Goal: Transaction & Acquisition: Purchase product/service

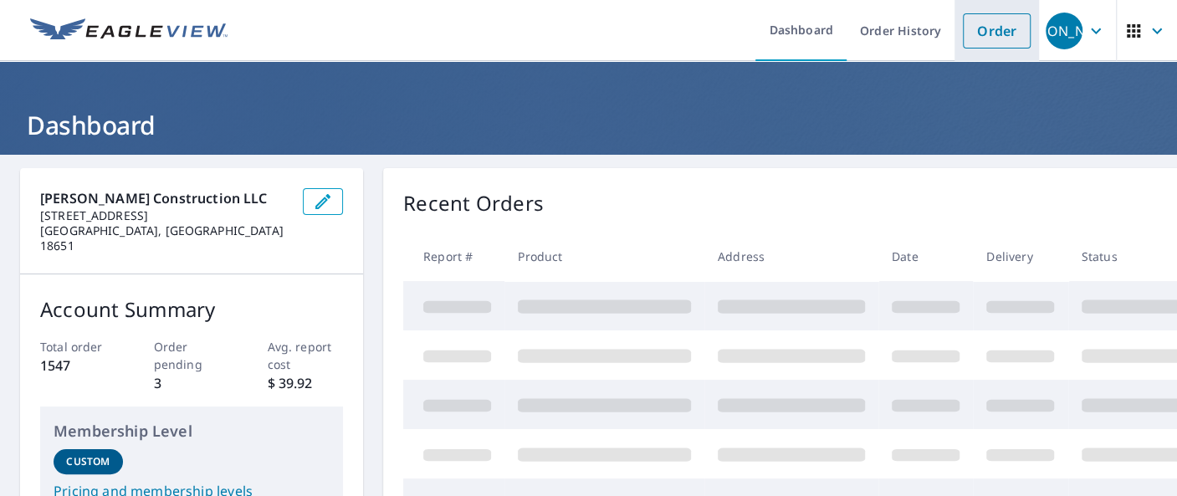
click at [992, 36] on link "Order" at bounding box center [997, 30] width 68 height 35
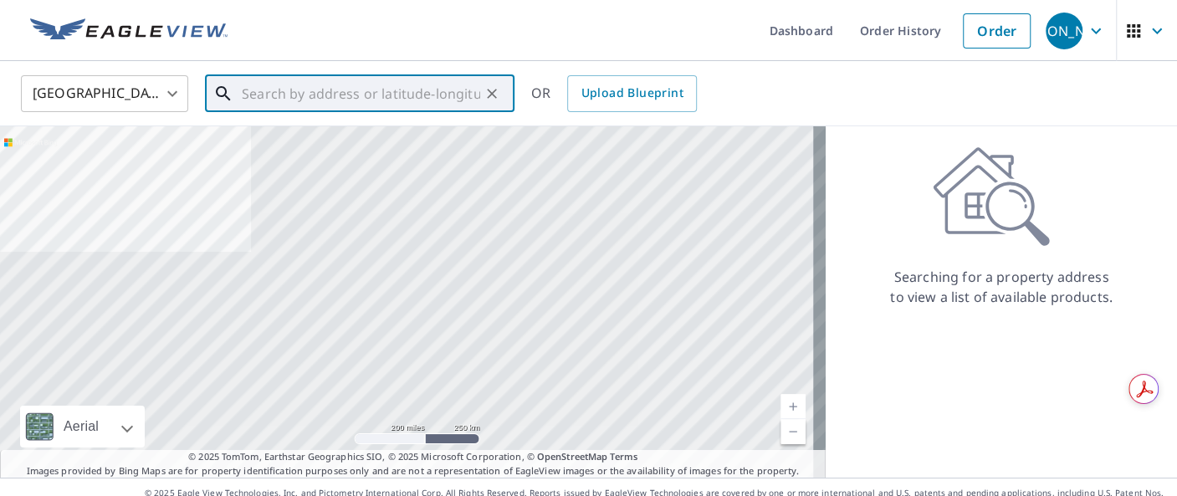
paste input "1569 Honey Hole [PERSON_NAME][GEOGRAPHIC_DATA], [GEOGRAPHIC_DATA] 18661"
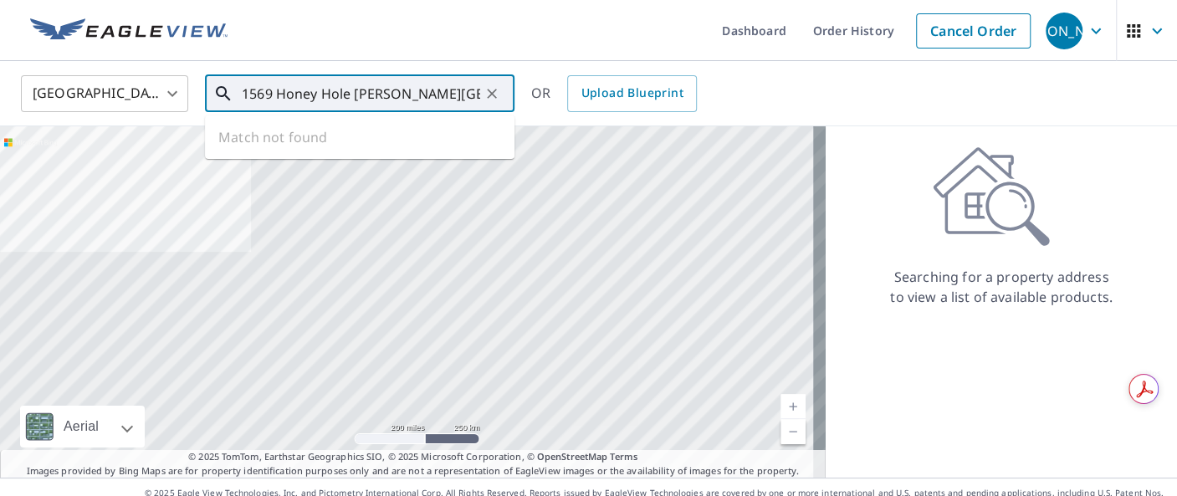
scroll to position [0, 41]
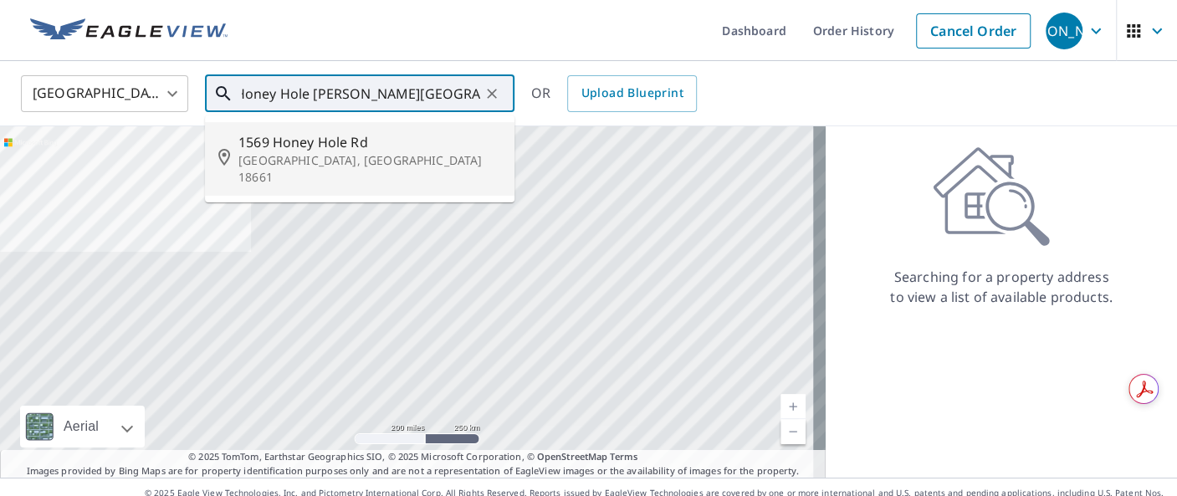
click at [245, 88] on input "1569 Honey Hole [PERSON_NAME][GEOGRAPHIC_DATA], [GEOGRAPHIC_DATA] 18661" at bounding box center [361, 93] width 238 height 47
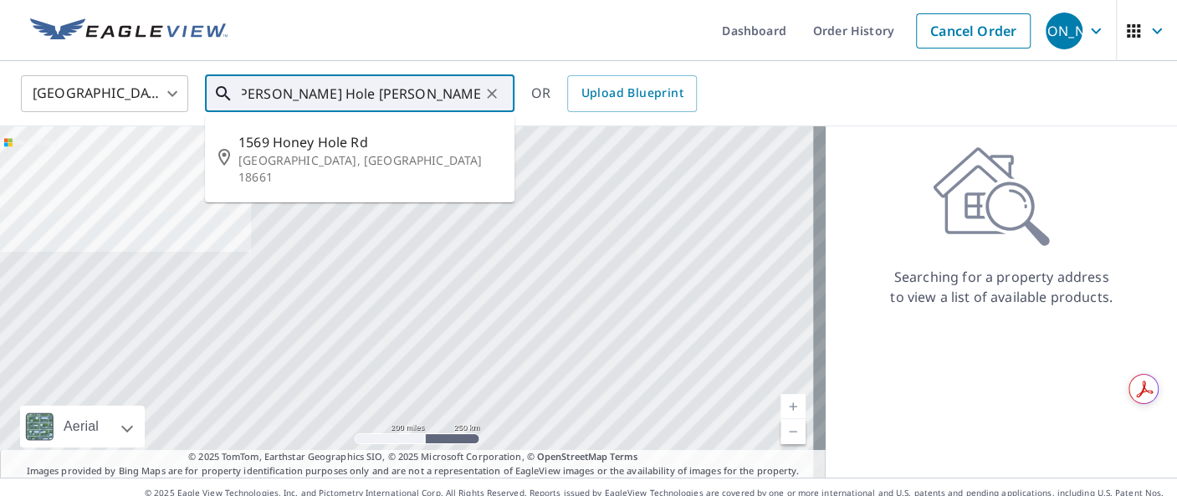
scroll to position [0, 32]
type input "1569 Honey Hole [PERSON_NAME][GEOGRAPHIC_DATA], [GEOGRAPHIC_DATA] 18661"
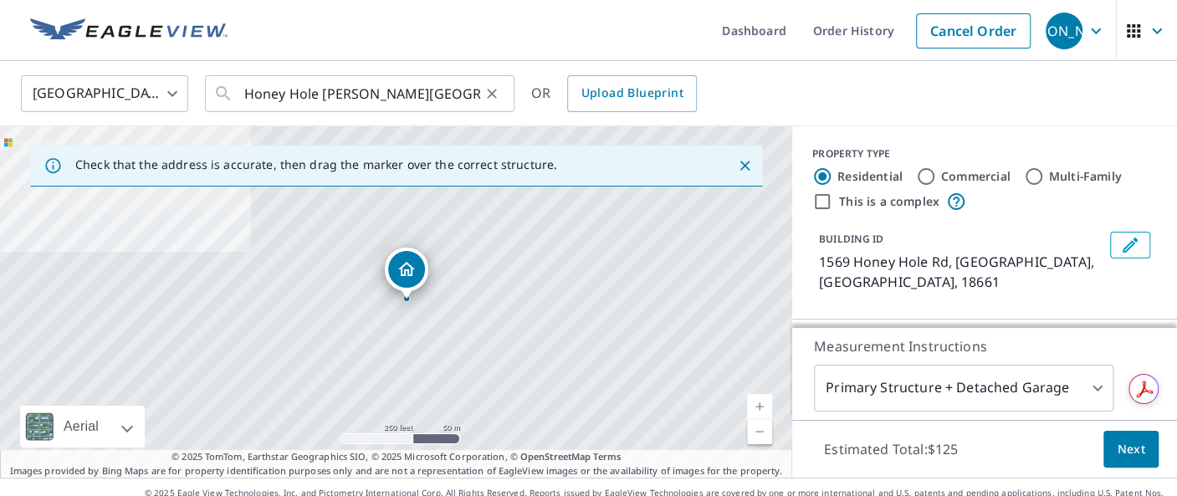
scroll to position [0, 0]
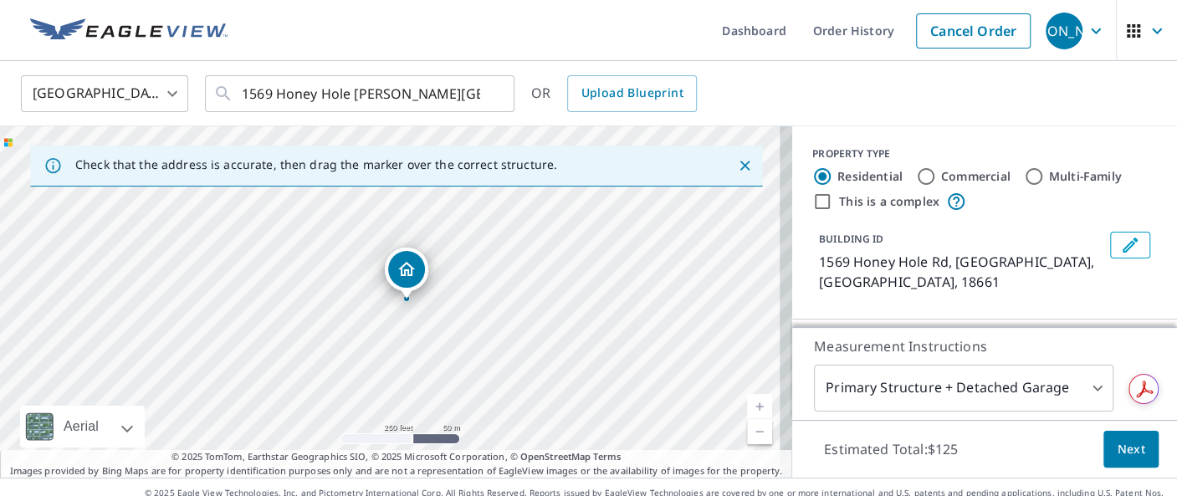
click at [747, 403] on link "Current Level 17, Zoom In" at bounding box center [759, 406] width 25 height 25
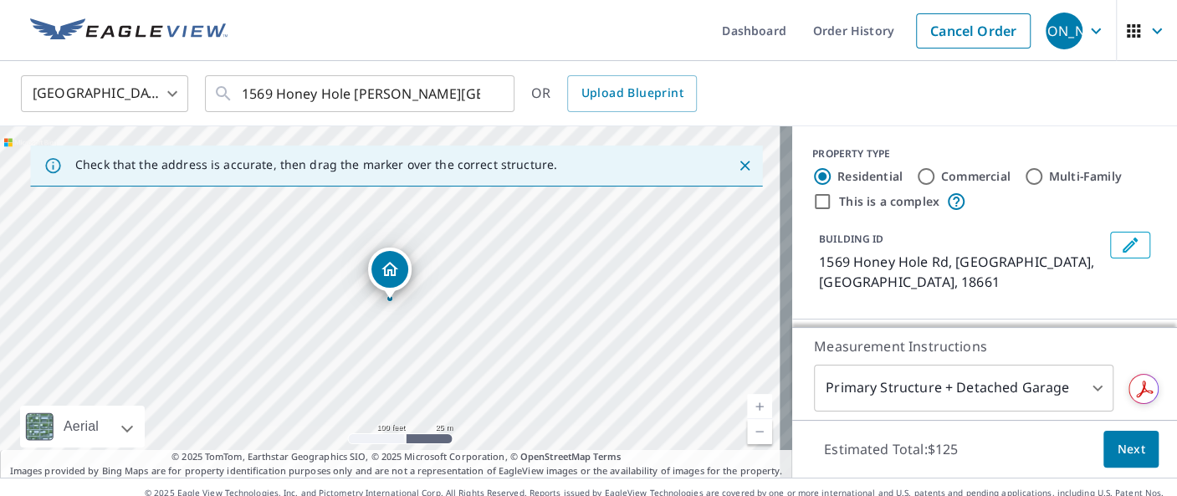
click at [747, 402] on link "Current Level 18, Zoom In" at bounding box center [759, 406] width 25 height 25
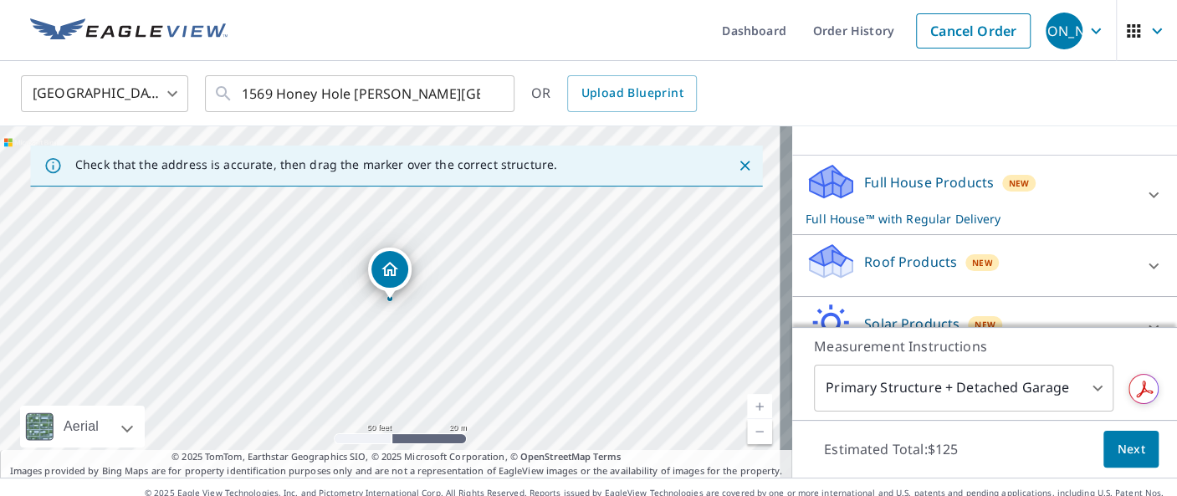
scroll to position [166, 0]
click at [824, 182] on icon at bounding box center [828, 187] width 8 height 15
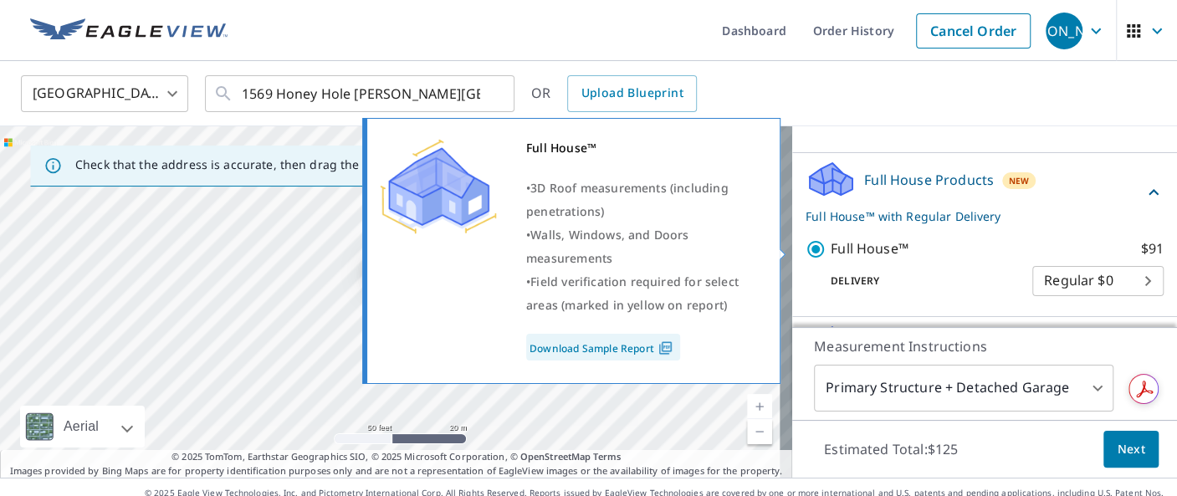
click at [805, 248] on input "Full House™ $91" at bounding box center [817, 249] width 25 height 20
checkbox input "false"
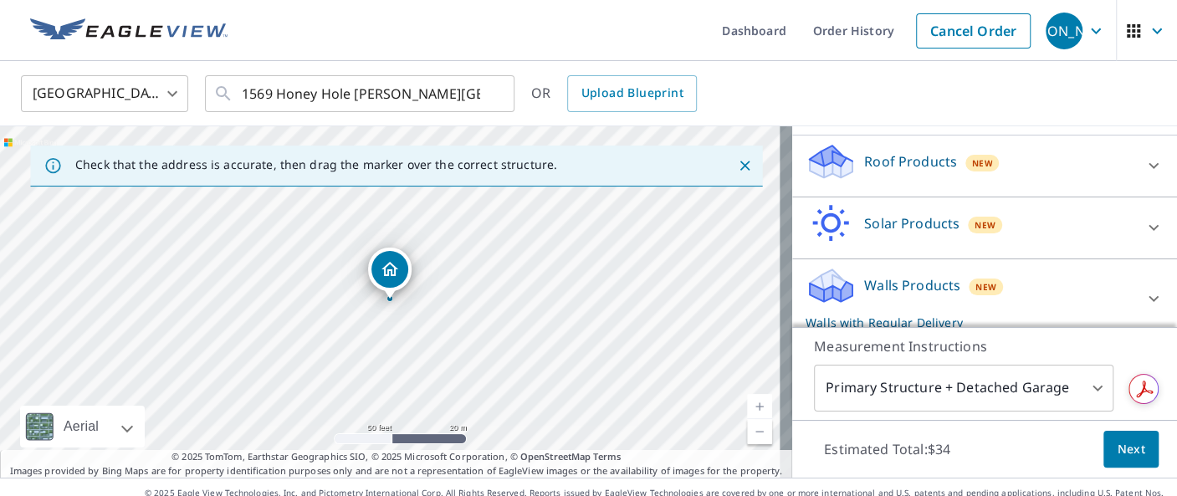
scroll to position [304, 0]
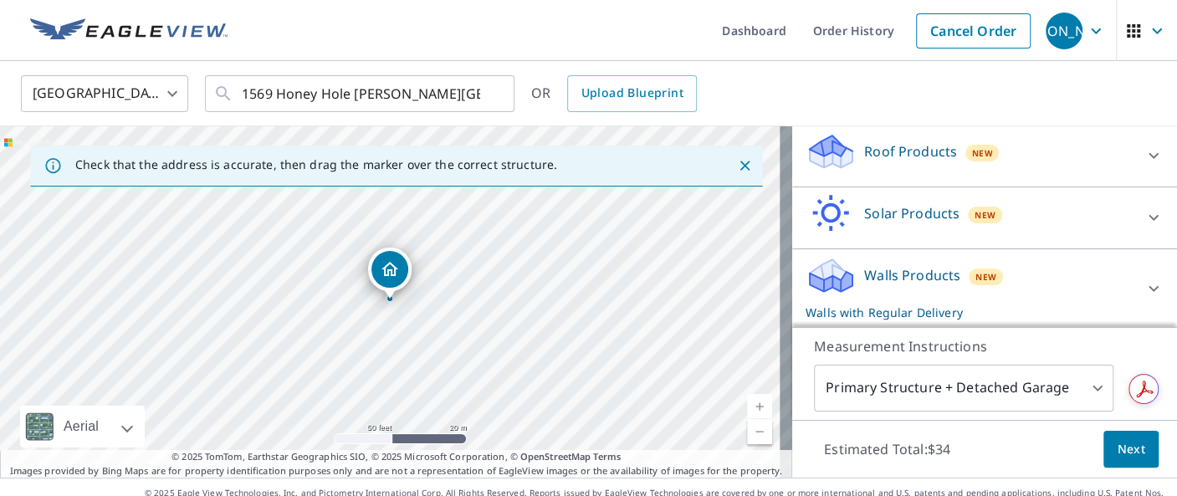
click at [825, 147] on icon at bounding box center [831, 145] width 43 height 21
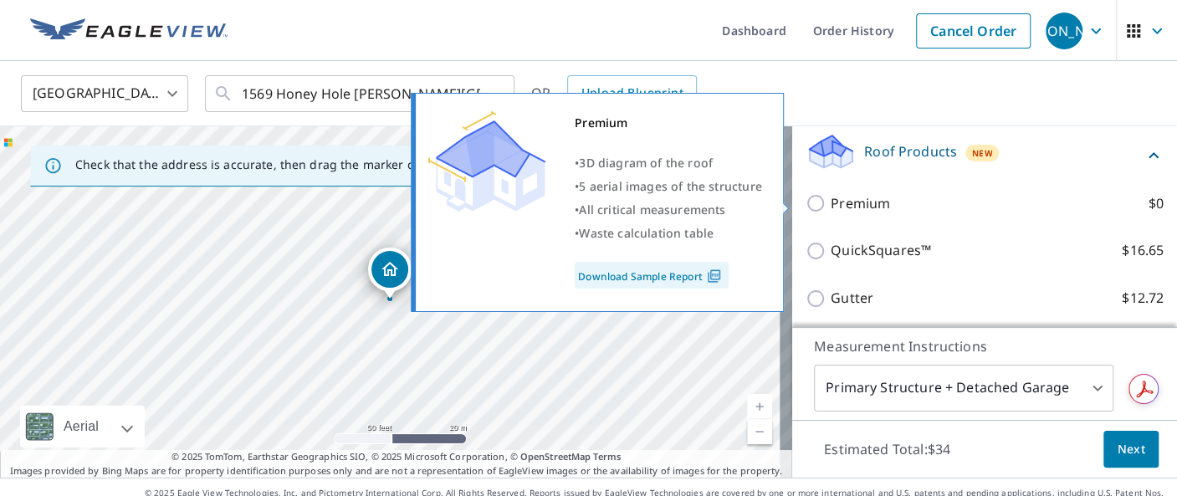
click at [805, 204] on input "Premium $0" at bounding box center [817, 203] width 25 height 20
checkbox input "true"
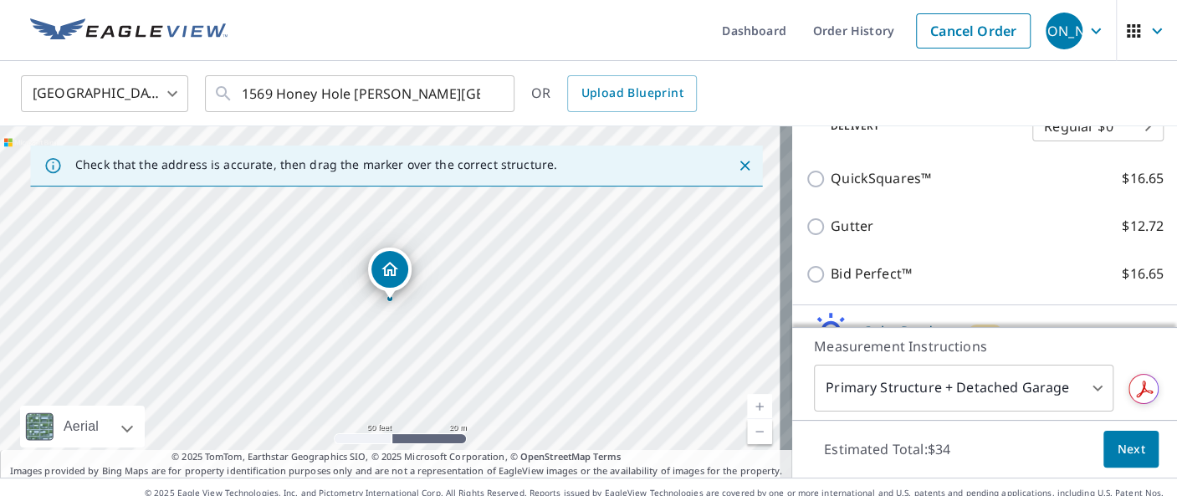
scroll to position [549, 0]
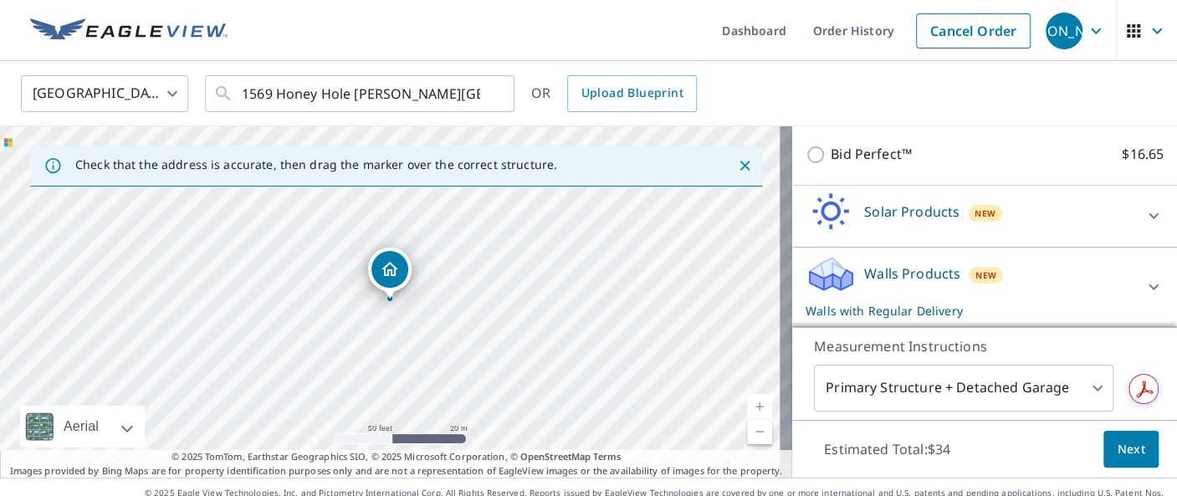
click at [820, 280] on icon at bounding box center [825, 280] width 31 height 18
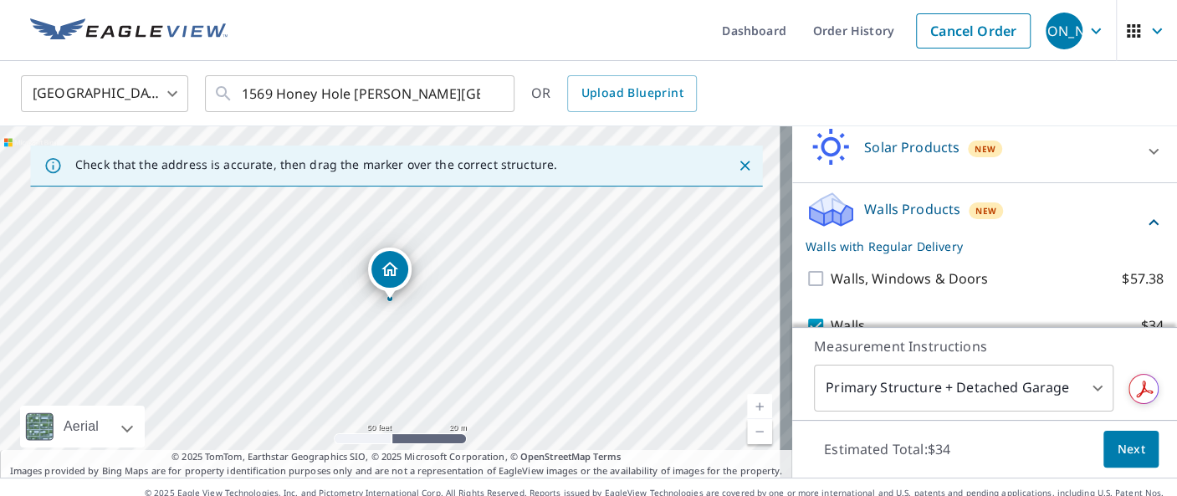
scroll to position [682, 0]
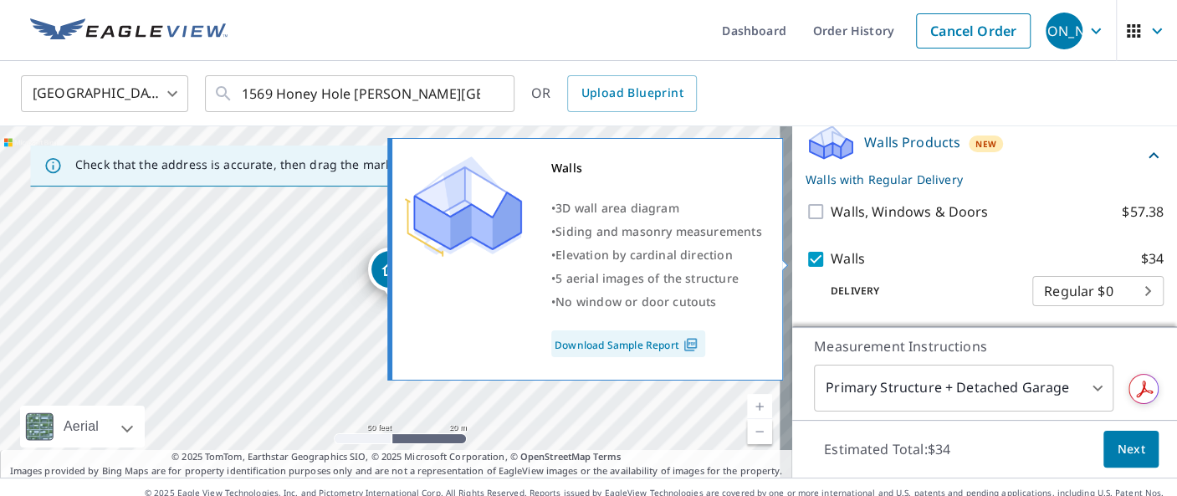
click at [805, 251] on input "Walls $34" at bounding box center [817, 259] width 25 height 20
checkbox input "false"
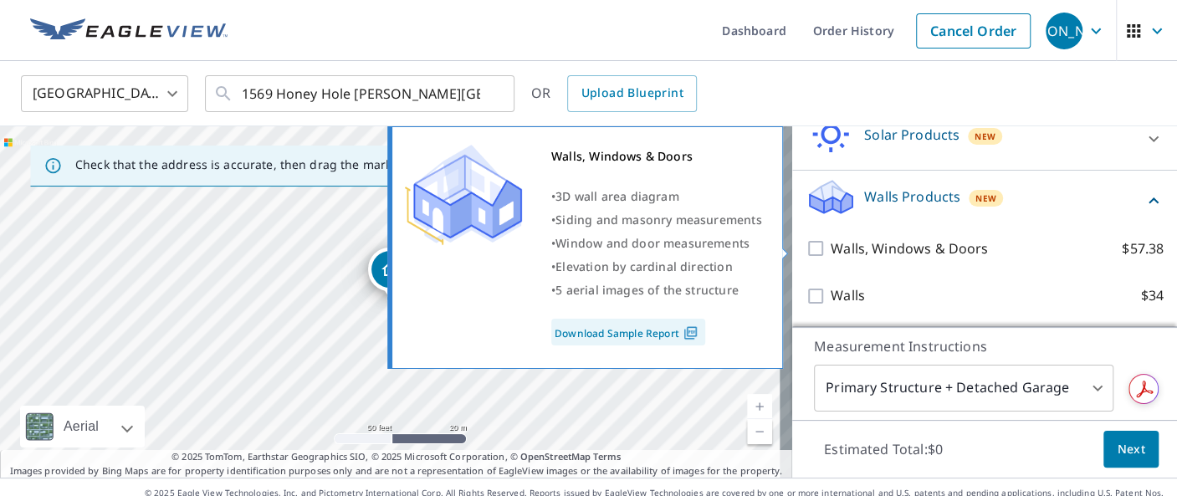
scroll to position [628, 0]
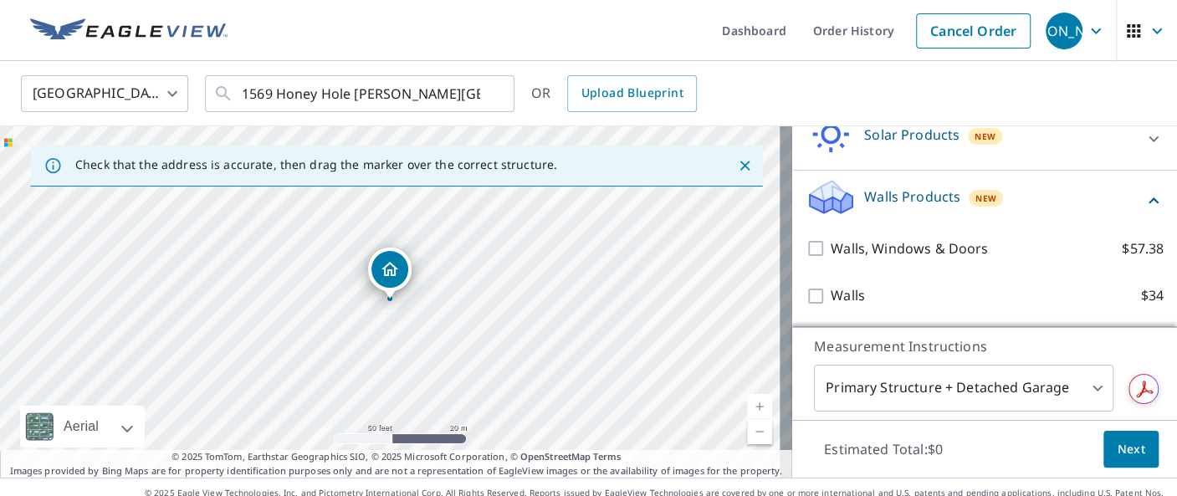
click at [1117, 449] on span "Next" at bounding box center [1131, 449] width 28 height 21
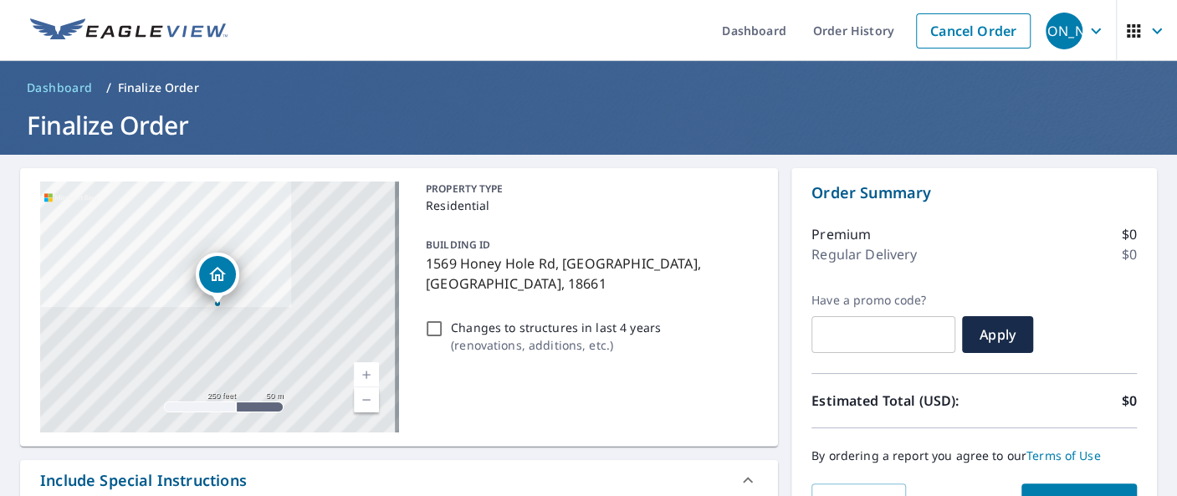
click at [360, 370] on link "Current Level 17, Zoom In" at bounding box center [366, 374] width 25 height 25
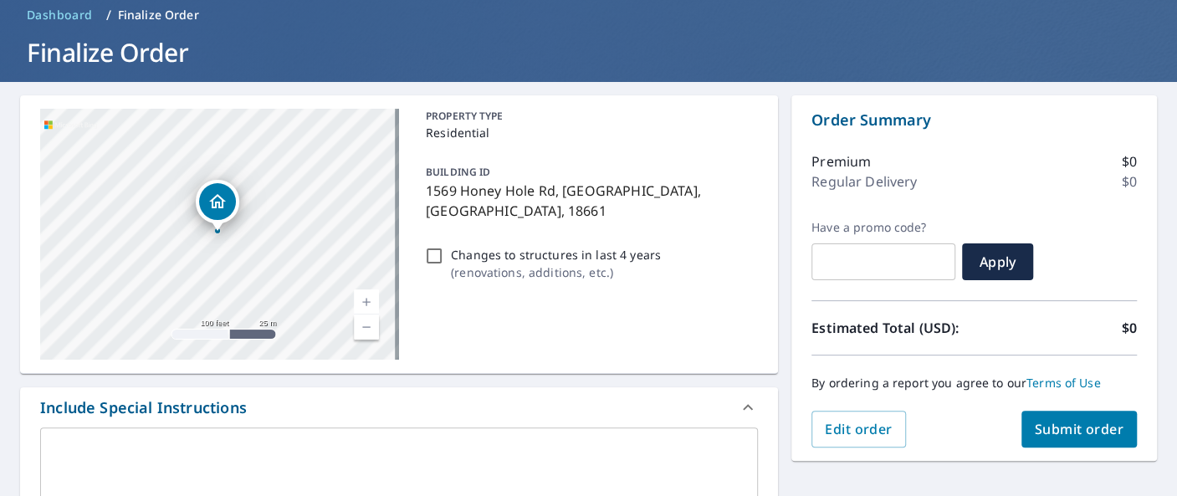
scroll to position [251, 0]
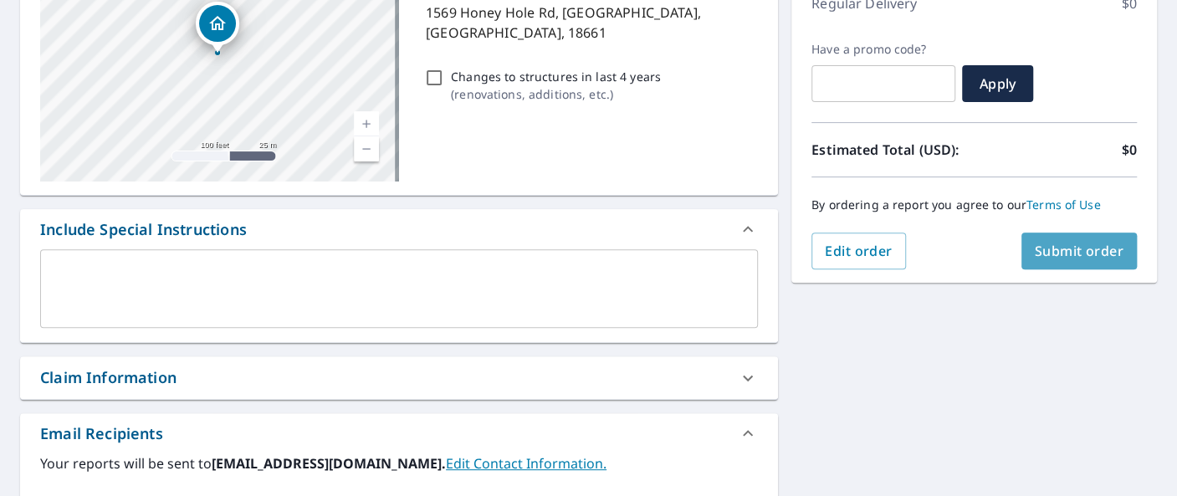
click at [1055, 242] on span "Submit order" at bounding box center [1079, 251] width 89 height 18
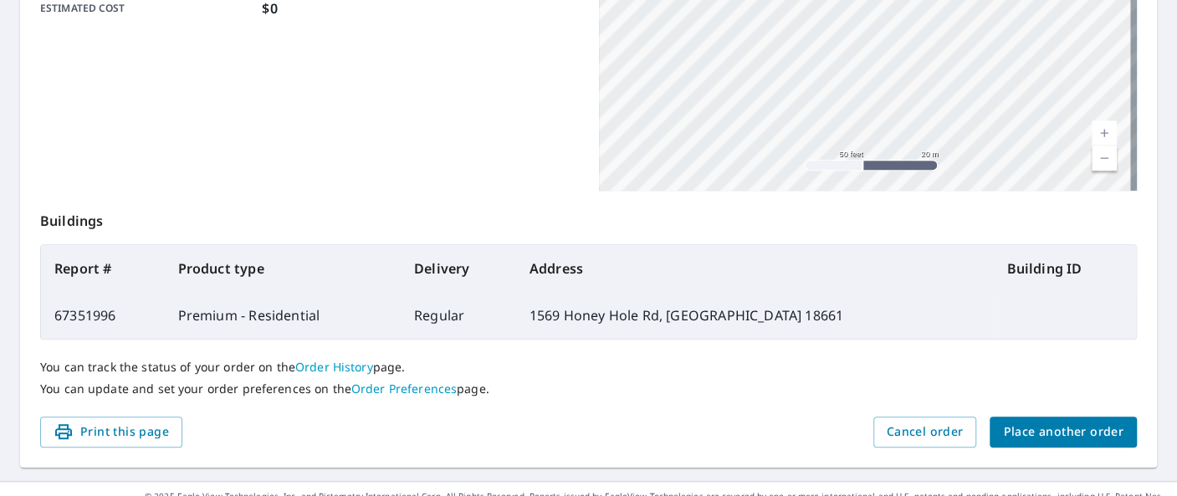
scroll to position [487, 0]
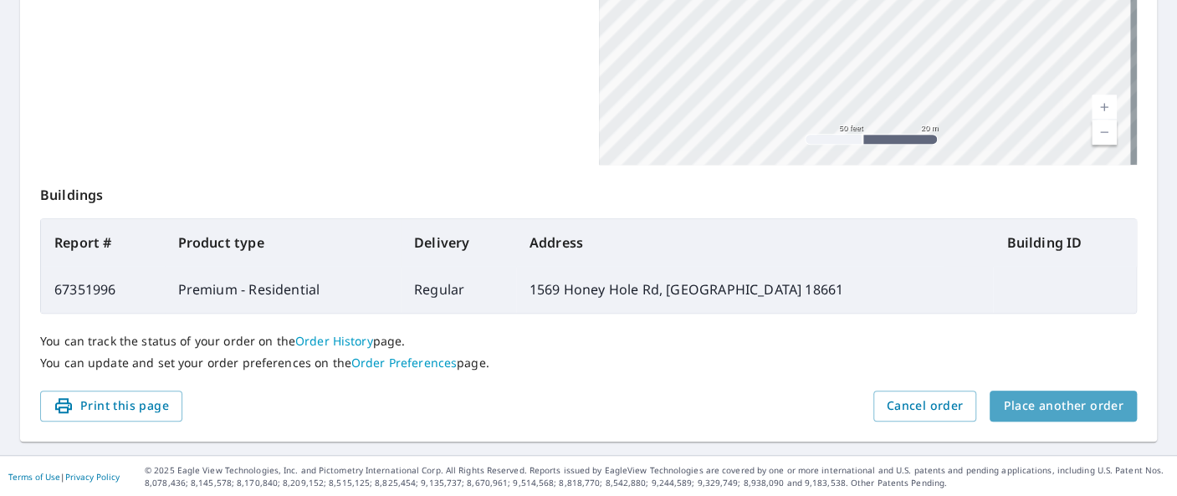
click at [1081, 399] on span "Place another order" at bounding box center [1063, 406] width 120 height 21
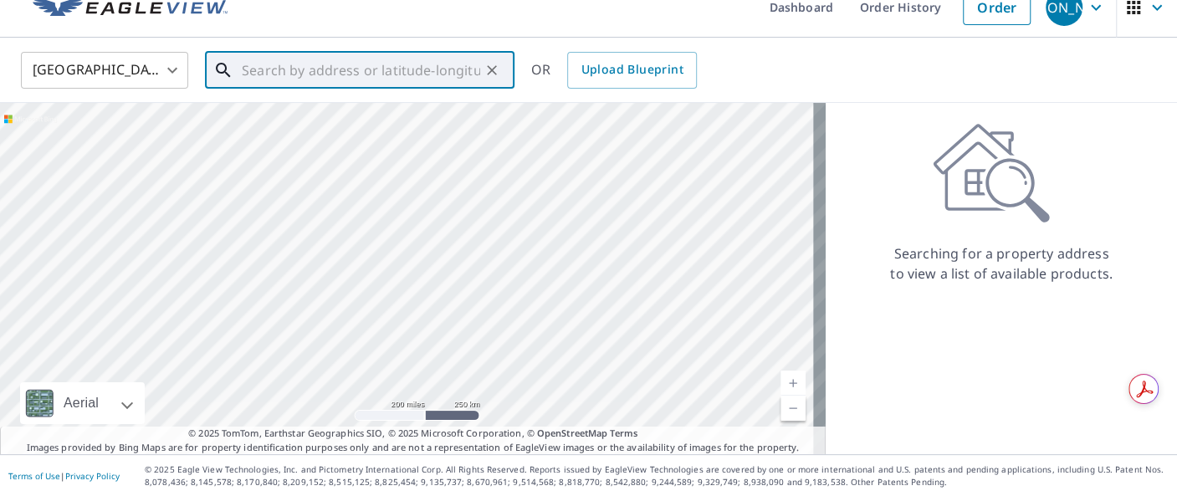
paste input "[STREET_ADDRESS]"
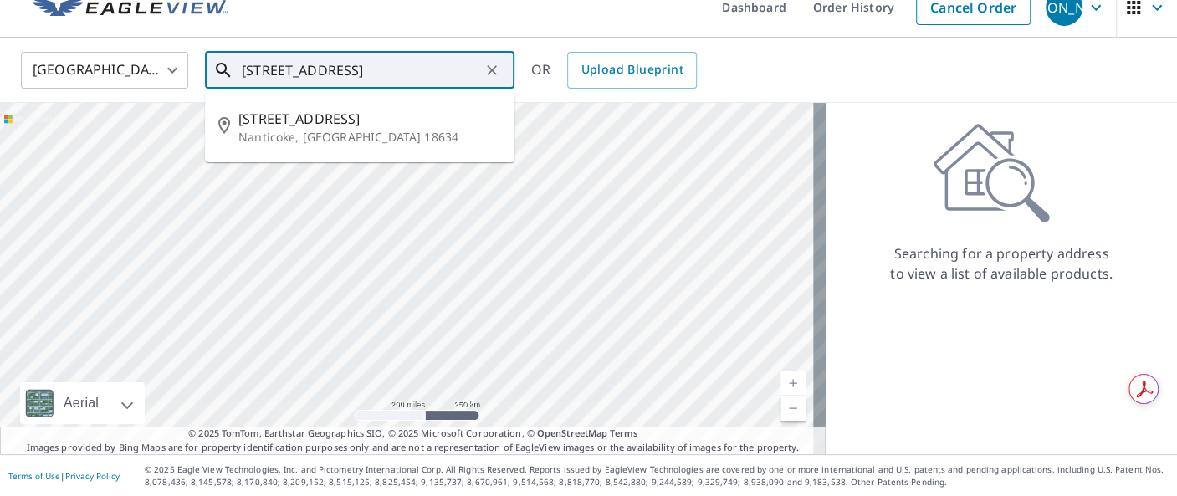
type input "[STREET_ADDRESS]"
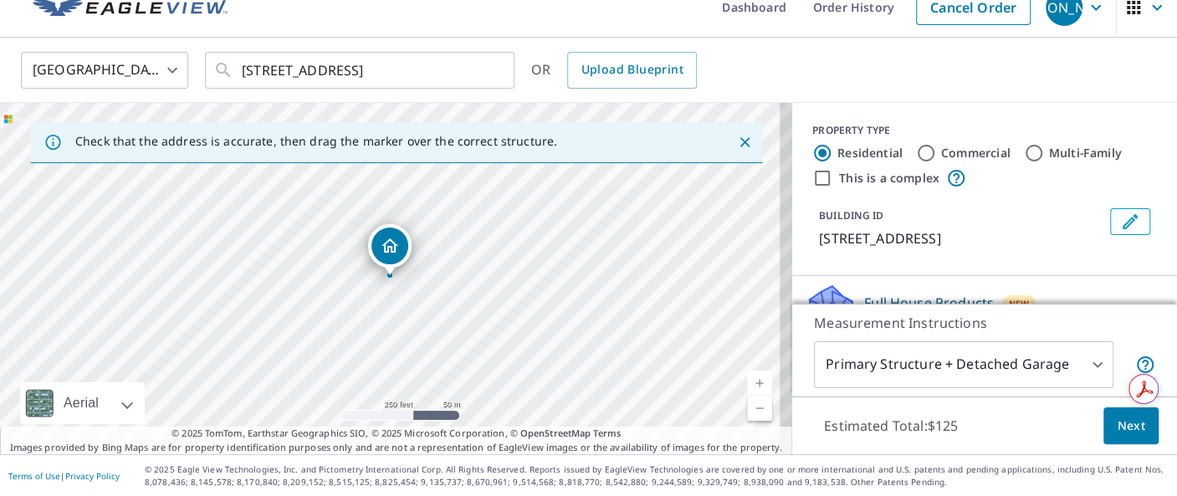
click at [749, 381] on link "Current Level 17, Zoom In" at bounding box center [759, 382] width 25 height 25
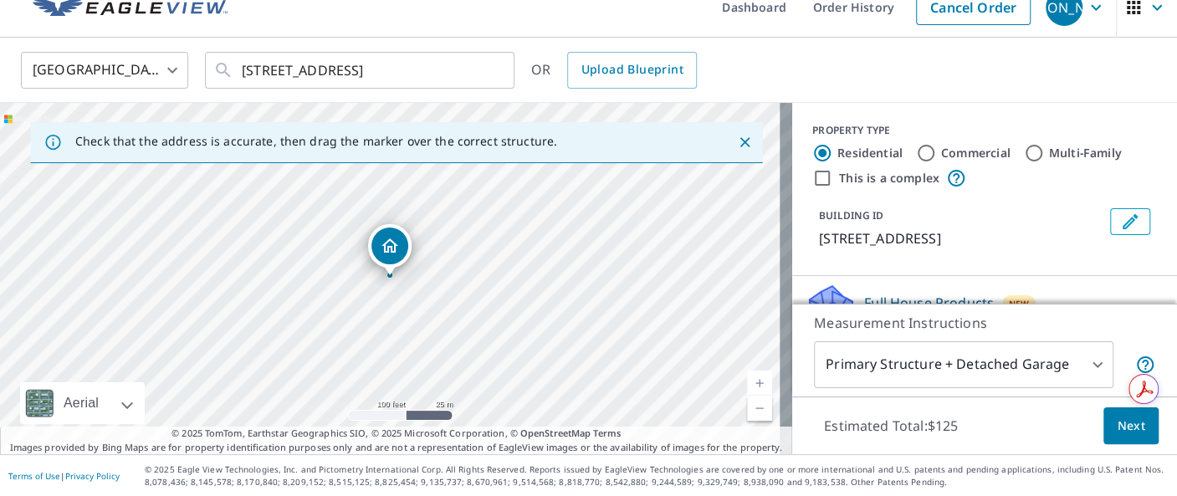
click at [749, 381] on link "Current Level 18, Zoom In" at bounding box center [759, 382] width 25 height 25
click at [749, 381] on link "Current Level 19, Zoom In" at bounding box center [759, 382] width 25 height 25
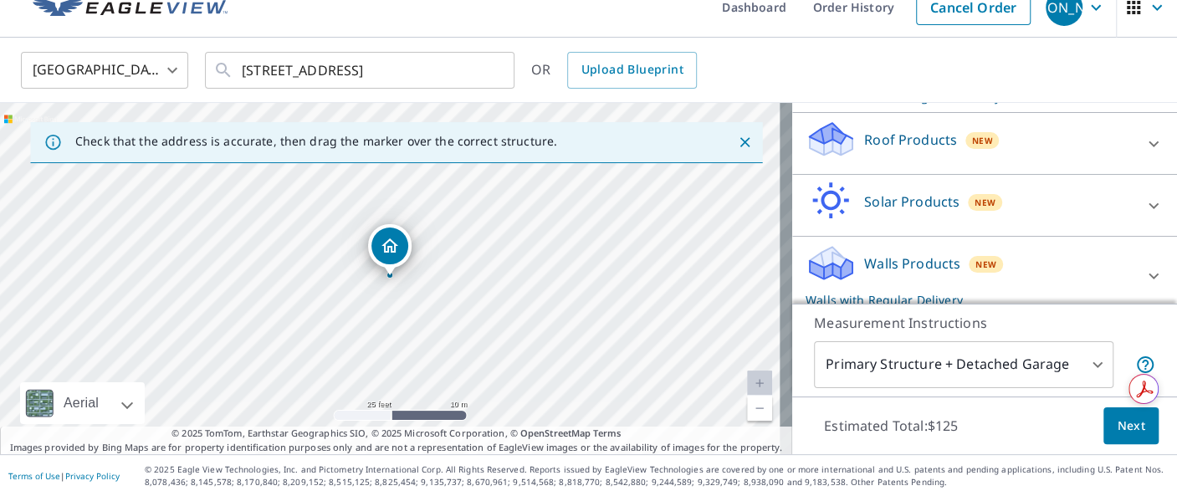
scroll to position [251, 0]
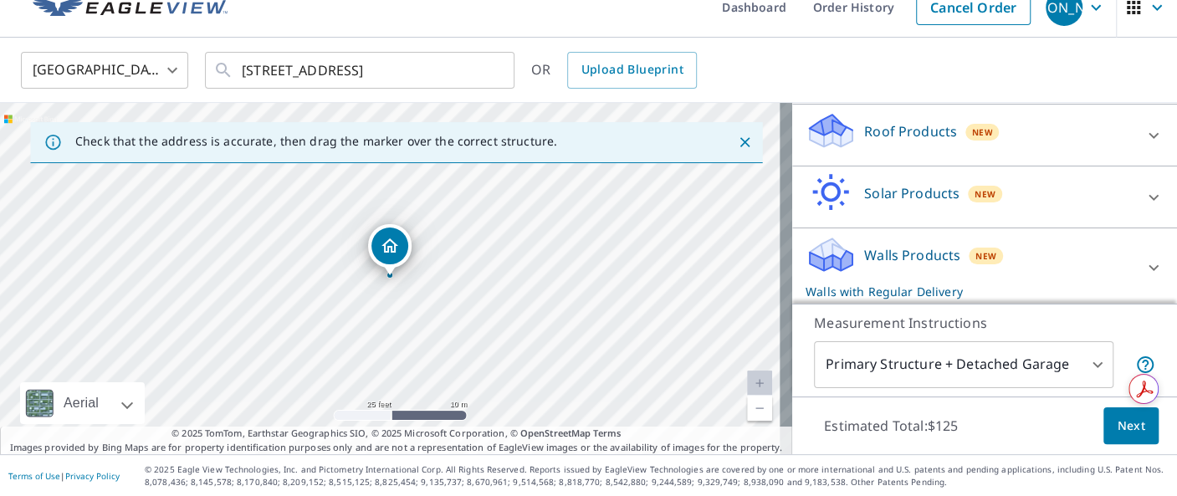
click at [824, 133] on icon at bounding box center [828, 138] width 8 height 15
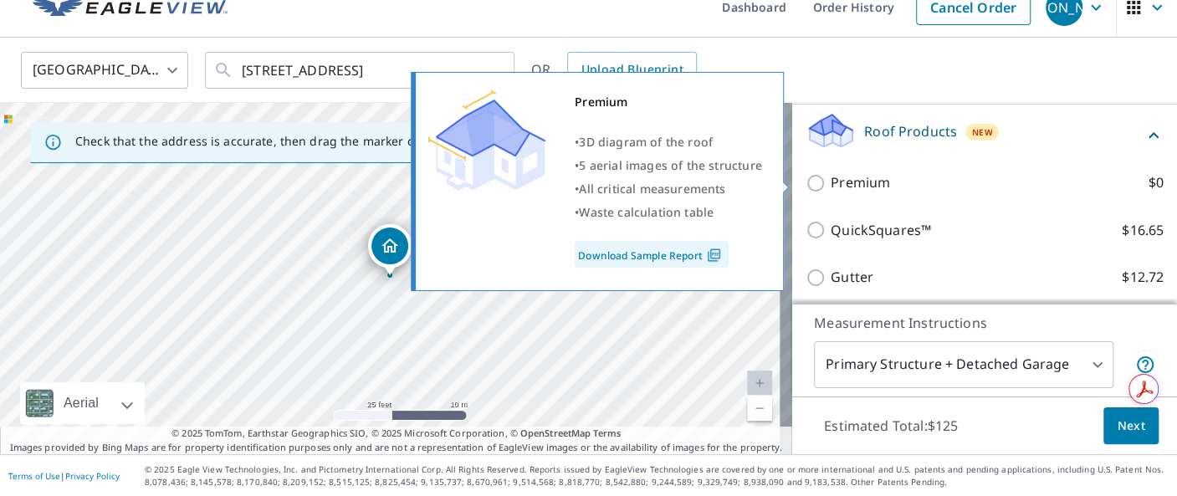
click at [805, 183] on input "Premium $0" at bounding box center [817, 183] width 25 height 20
checkbox input "true"
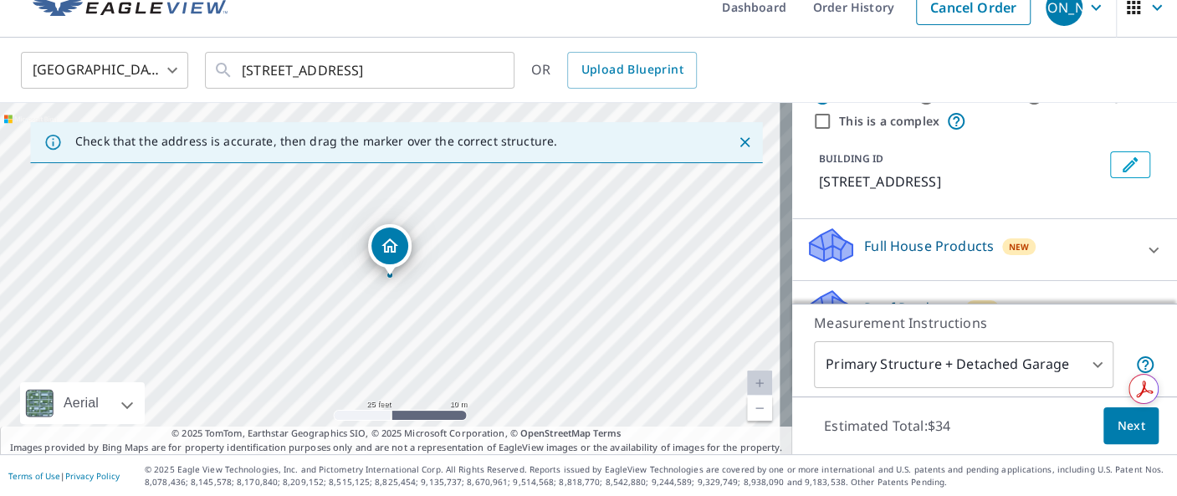
scroll to position [166, 0]
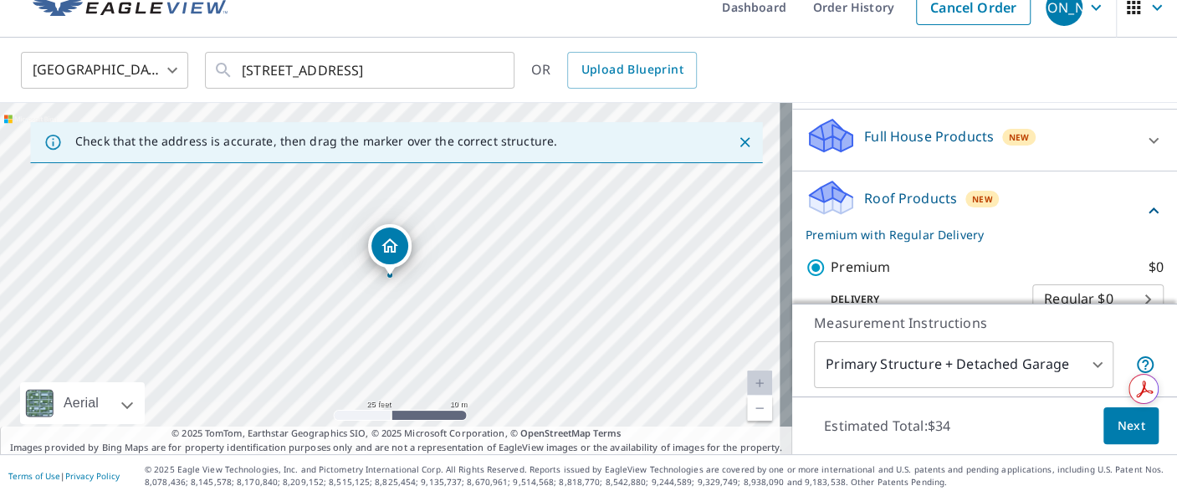
click at [814, 134] on icon at bounding box center [828, 130] width 37 height 21
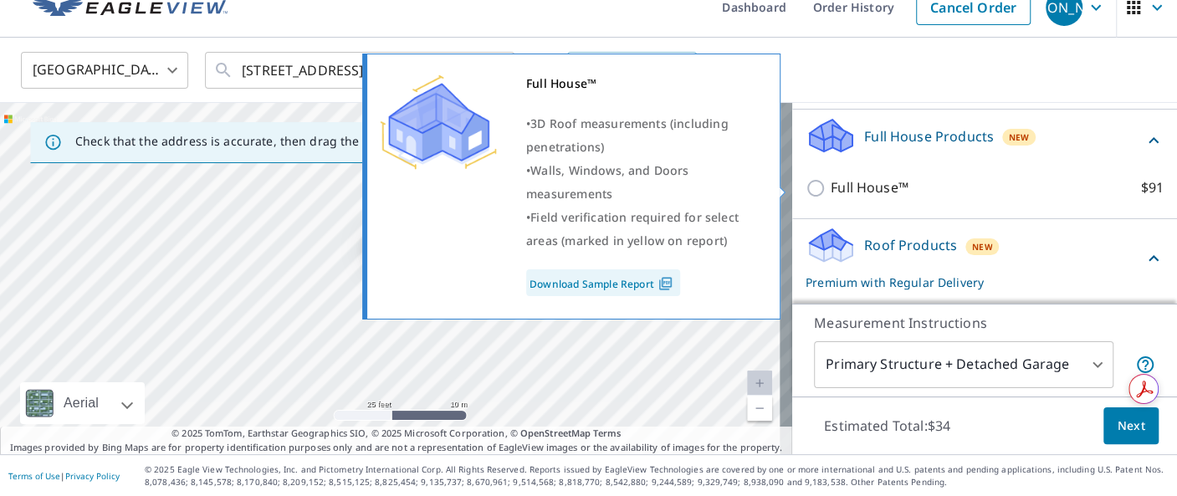
click at [805, 187] on input "Full House™ $91" at bounding box center [817, 188] width 25 height 20
checkbox input "true"
checkbox input "false"
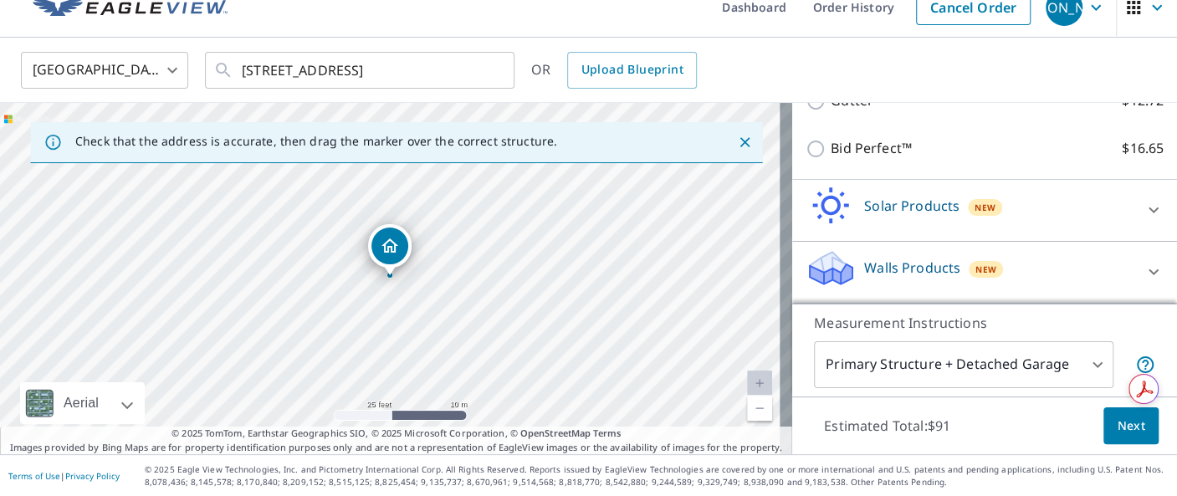
scroll to position [512, 0]
click at [813, 256] on icon at bounding box center [831, 262] width 43 height 21
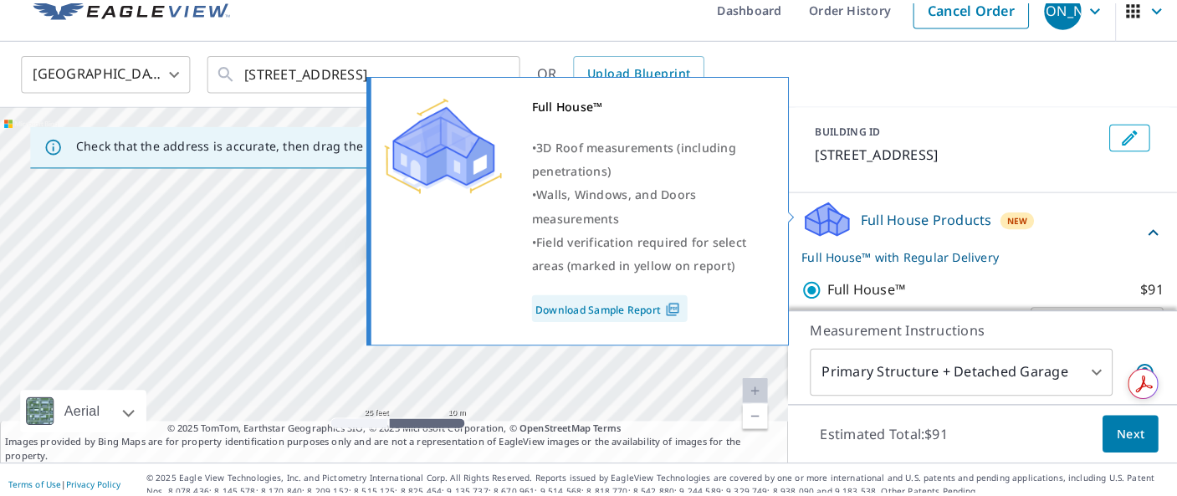
scroll to position [84, 0]
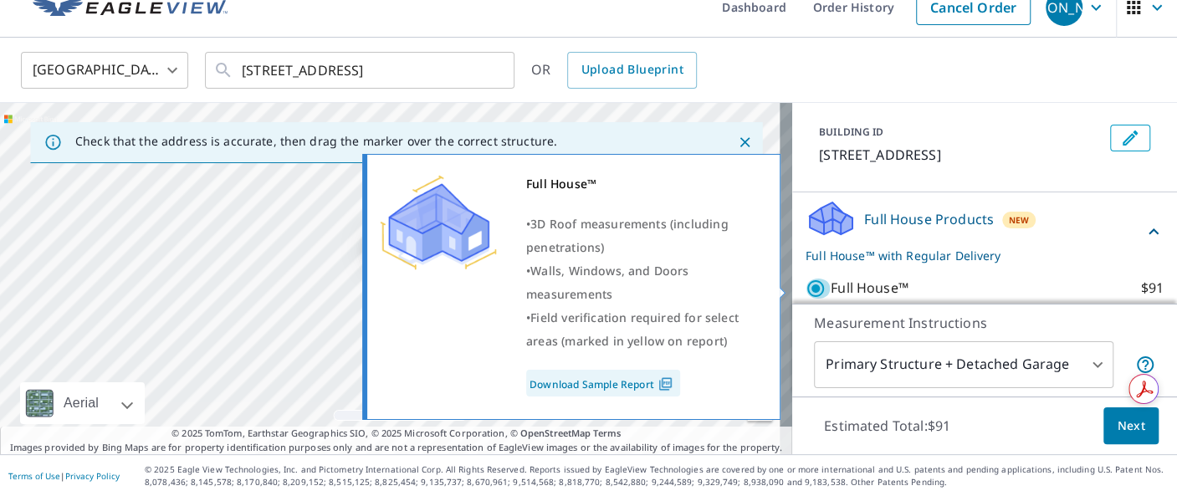
click at [805, 284] on input "Full House™ $91" at bounding box center [817, 288] width 25 height 20
checkbox input "false"
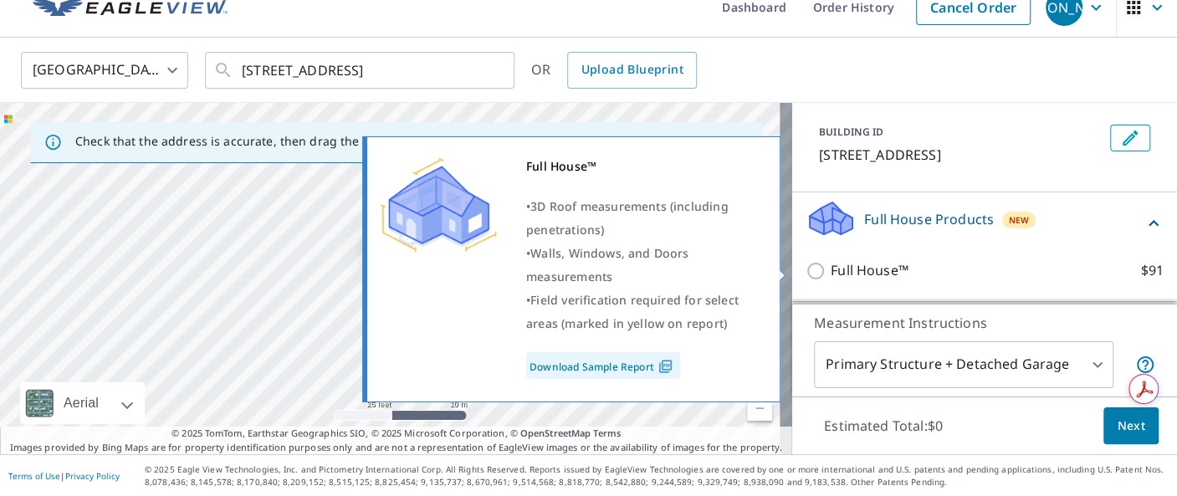
scroll to position [251, 0]
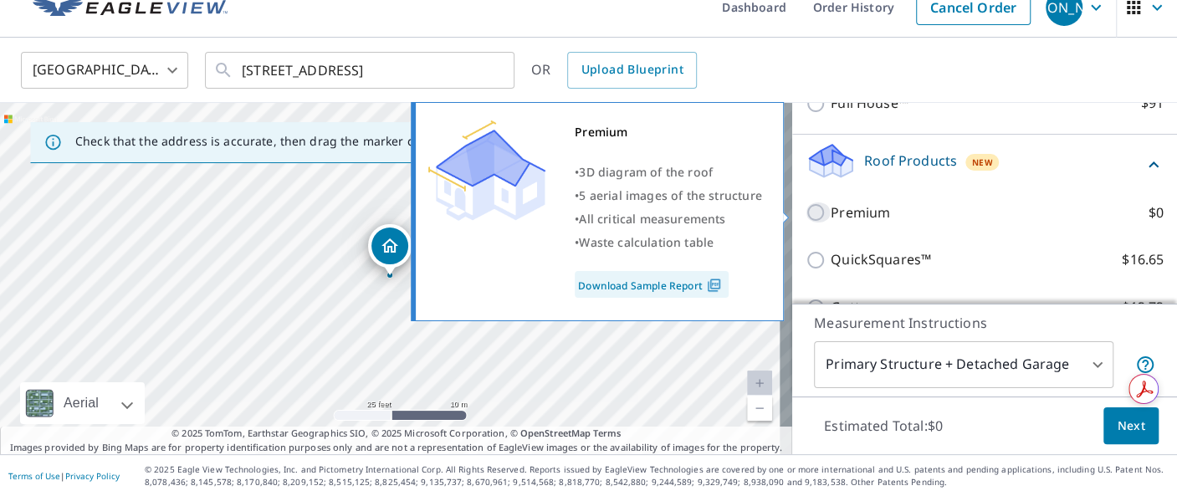
click at [805, 213] on input "Premium $0" at bounding box center [817, 212] width 25 height 20
checkbox input "true"
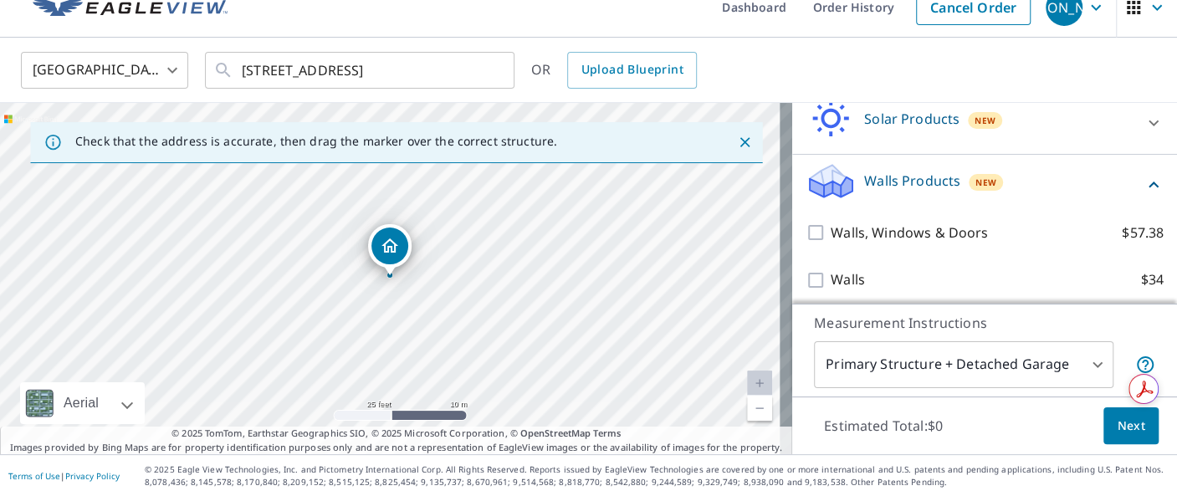
scroll to position [608, 0]
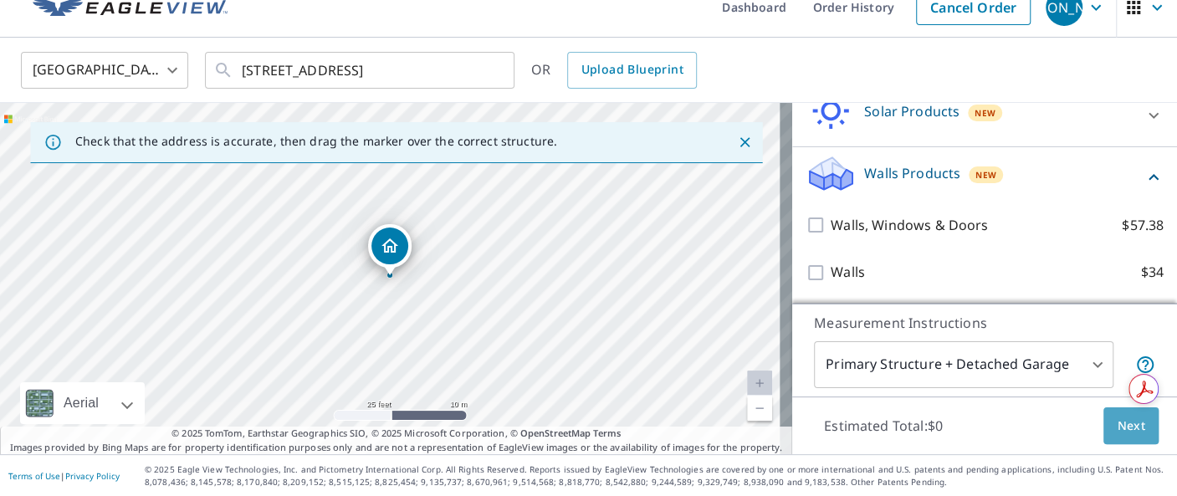
click at [1117, 417] on span "Next" at bounding box center [1131, 426] width 28 height 21
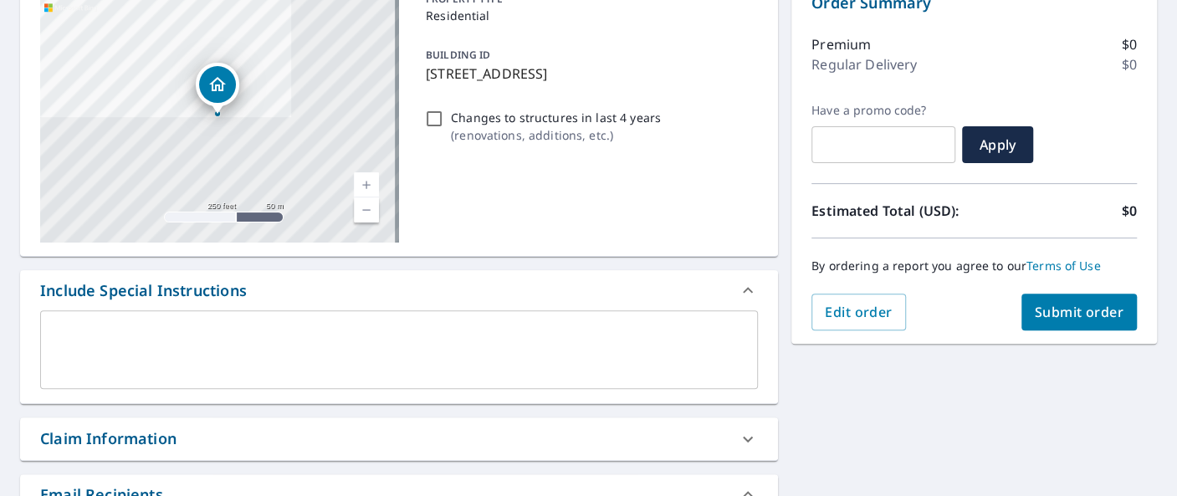
scroll to position [191, 0]
click at [1052, 310] on span "Submit order" at bounding box center [1079, 311] width 89 height 18
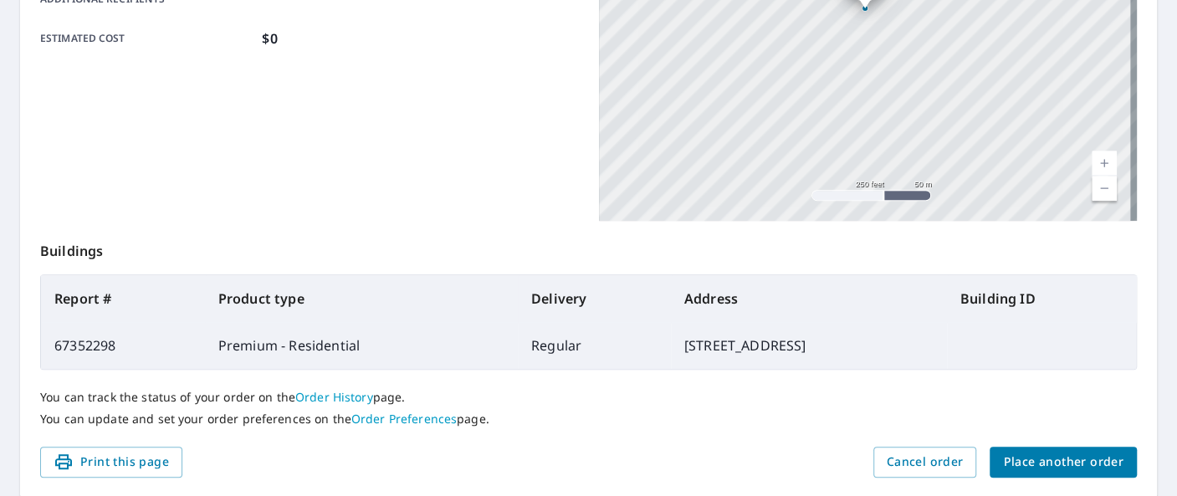
scroll to position [442, 0]
